Goal: Task Accomplishment & Management: Complete application form

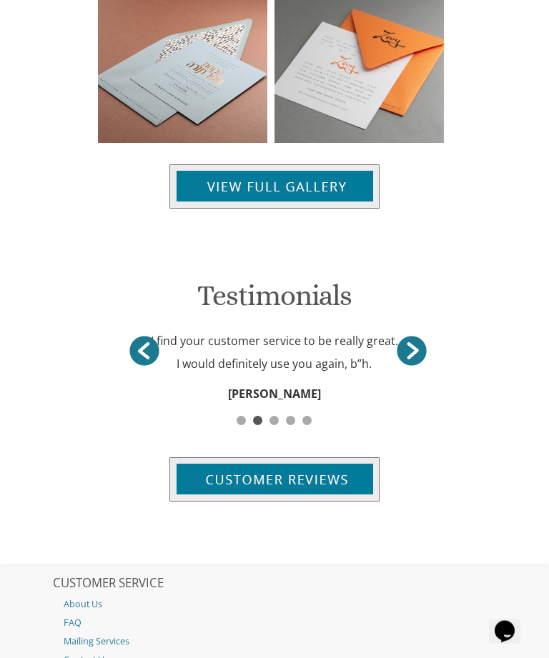
scroll to position [1672, 0]
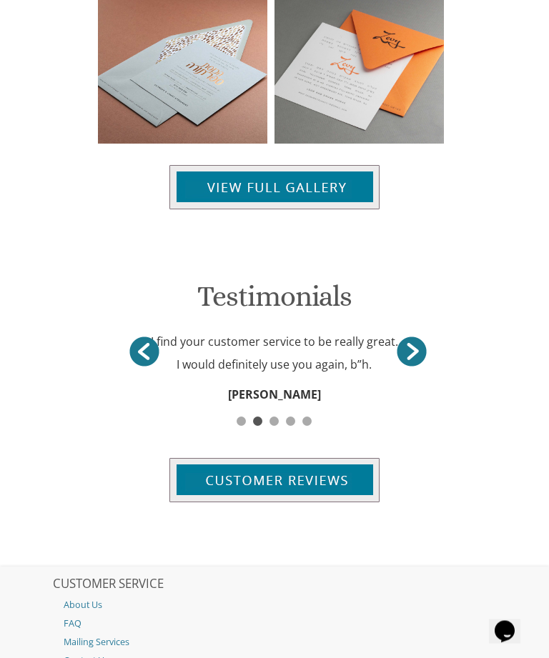
click at [220, 166] on img at bounding box center [274, 188] width 210 height 44
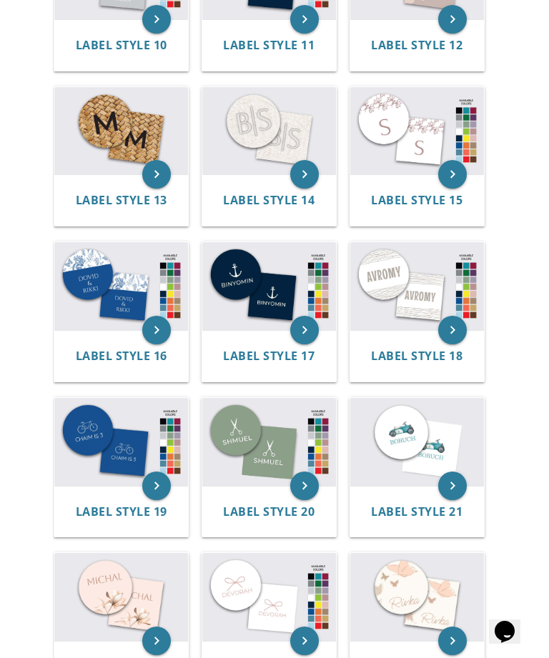
scroll to position [1002, 0]
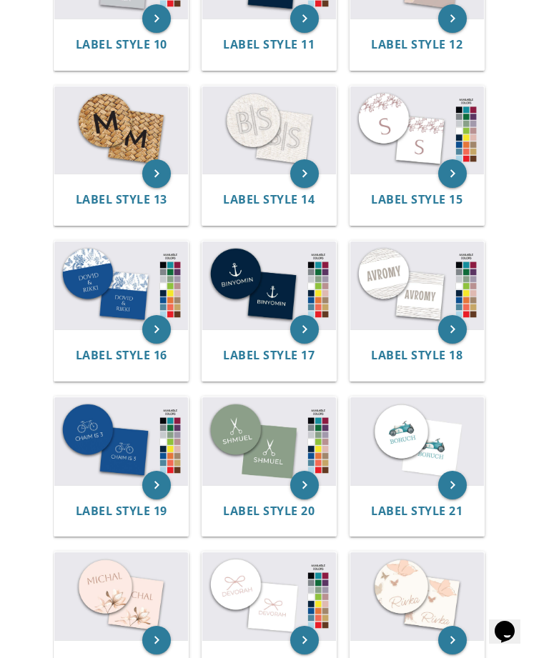
click at [252, 299] on img at bounding box center [269, 286] width 134 height 88
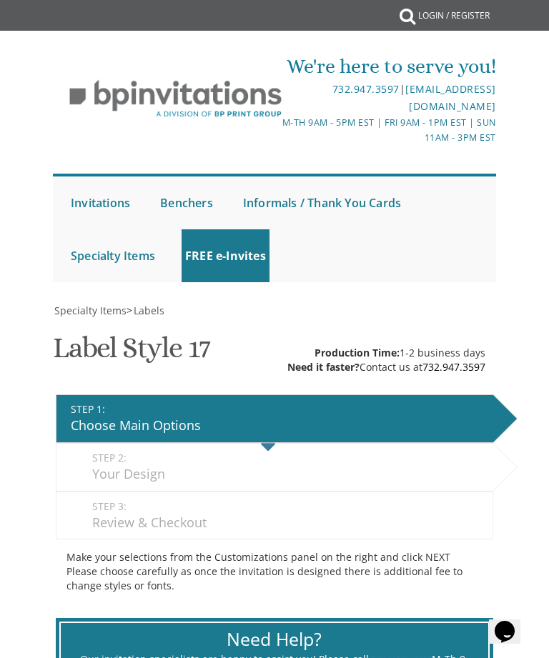
click at [120, 468] on div "Your Design" at bounding box center [288, 474] width 393 height 19
click at [96, 421] on div "Choose Main Options" at bounding box center [278, 426] width 415 height 19
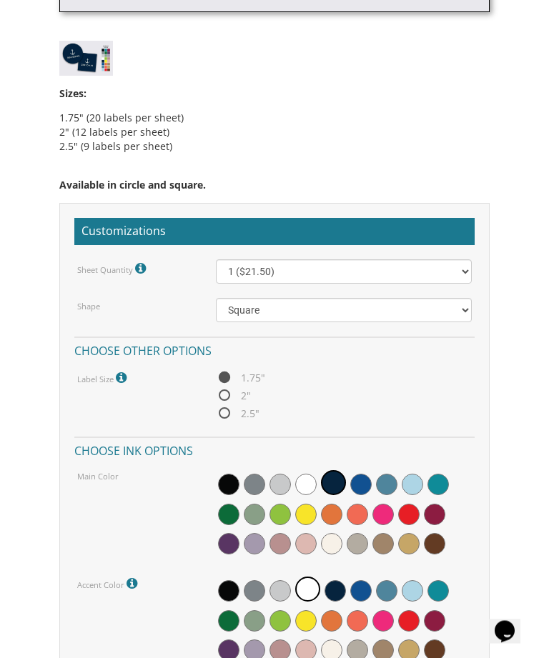
scroll to position [971, 0]
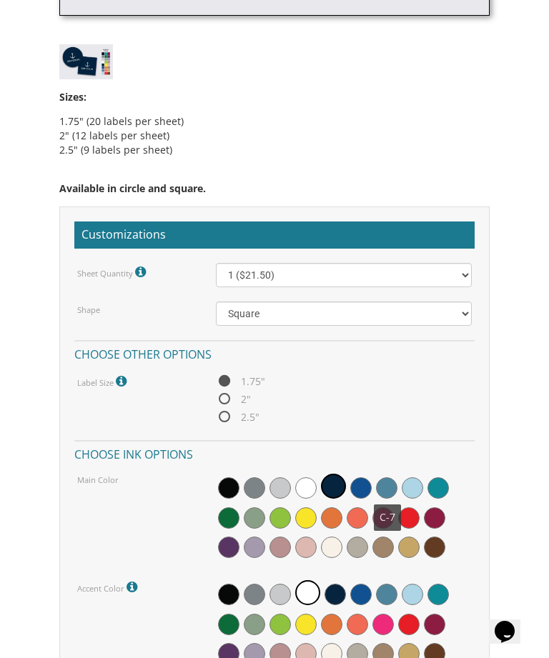
click at [385, 490] on span at bounding box center [386, 488] width 21 height 21
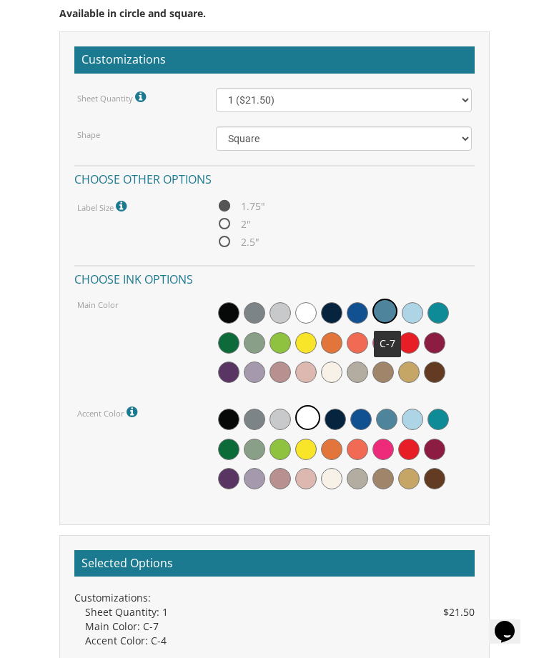
scroll to position [1151, 0]
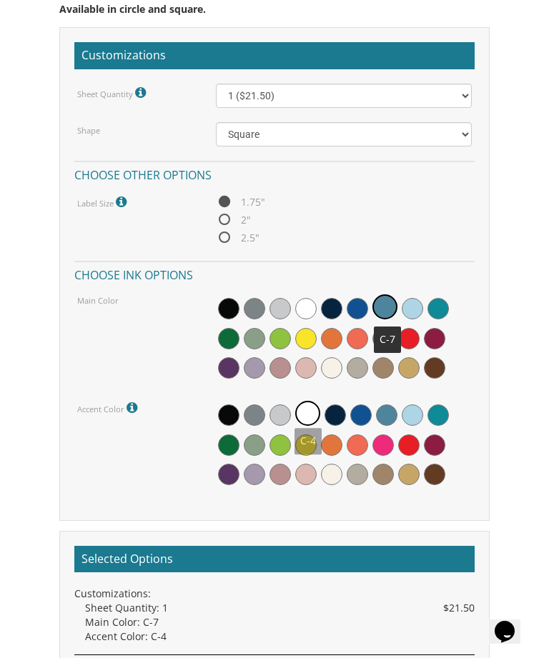
click at [305, 417] on span at bounding box center [307, 413] width 25 height 25
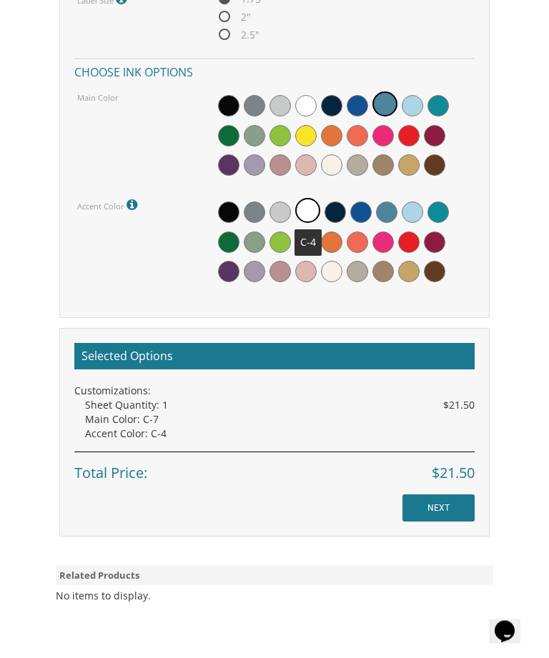
scroll to position [1354, 0]
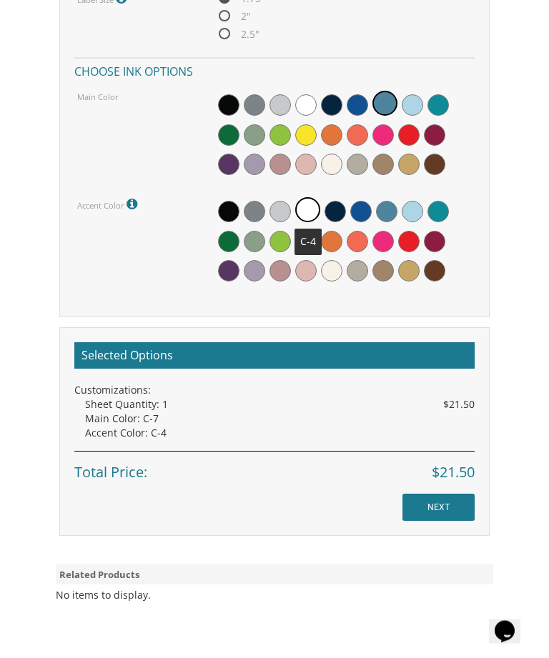
click at [427, 500] on input "NEXT" at bounding box center [438, 508] width 72 height 27
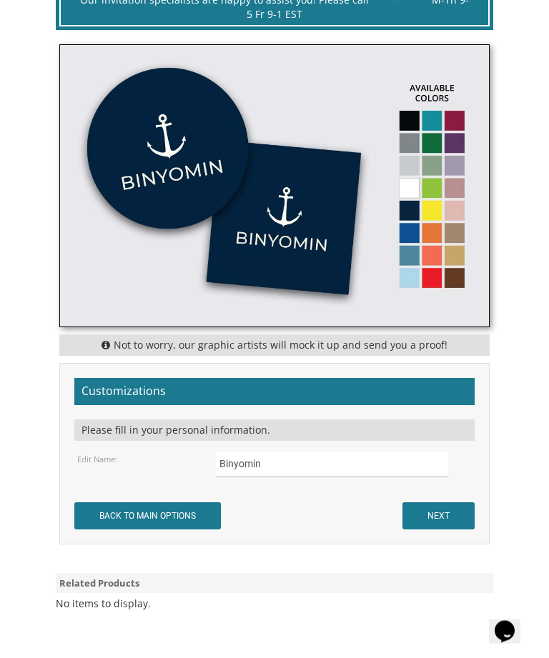
scroll to position [667, 0]
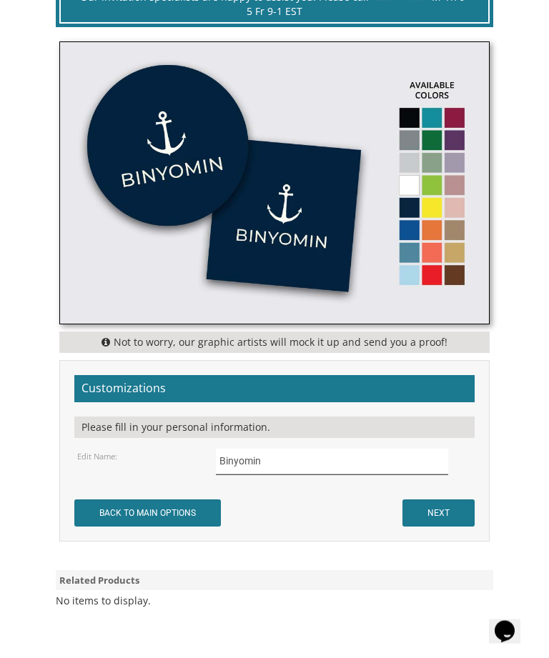
click at [263, 462] on input "Binyomin" at bounding box center [332, 463] width 232 height 26
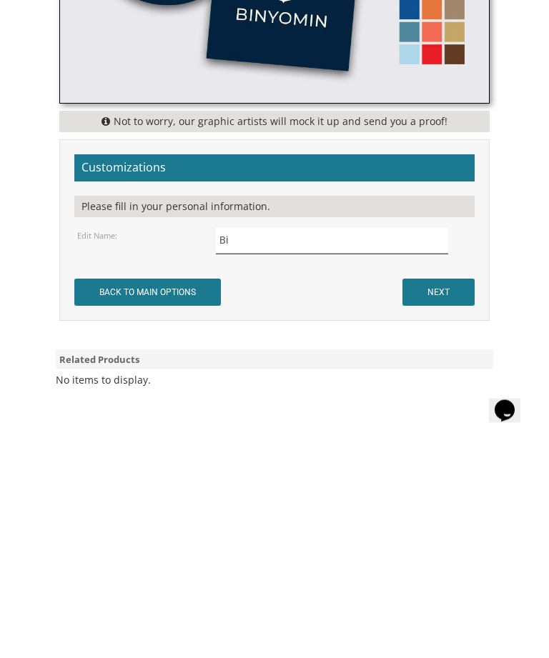
type input "B"
type input "[PERSON_NAME]"
click at [417, 500] on input "NEXT" at bounding box center [438, 513] width 72 height 27
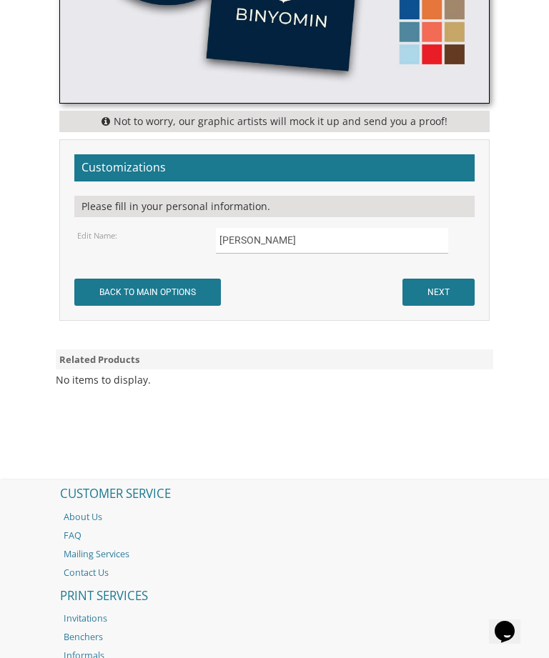
click at [132, 196] on div "Please fill in your personal information." at bounding box center [274, 206] width 400 height 21
